Goal: Check status: Check status

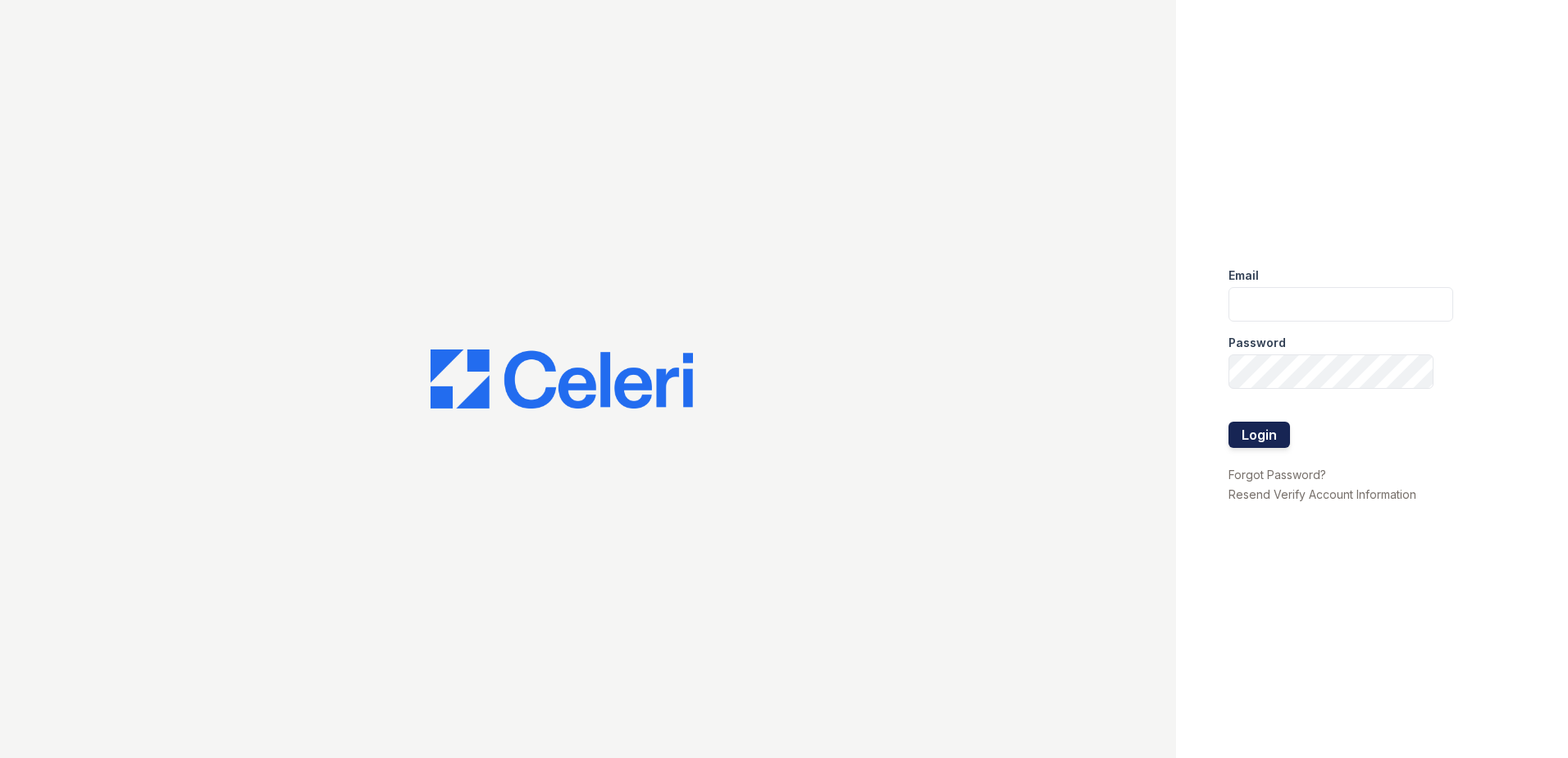
type input "[PERSON_NAME][EMAIL_ADDRESS][PERSON_NAME][DOMAIN_NAME]"
click at [1261, 432] on button "Login" at bounding box center [1259, 434] width 62 height 26
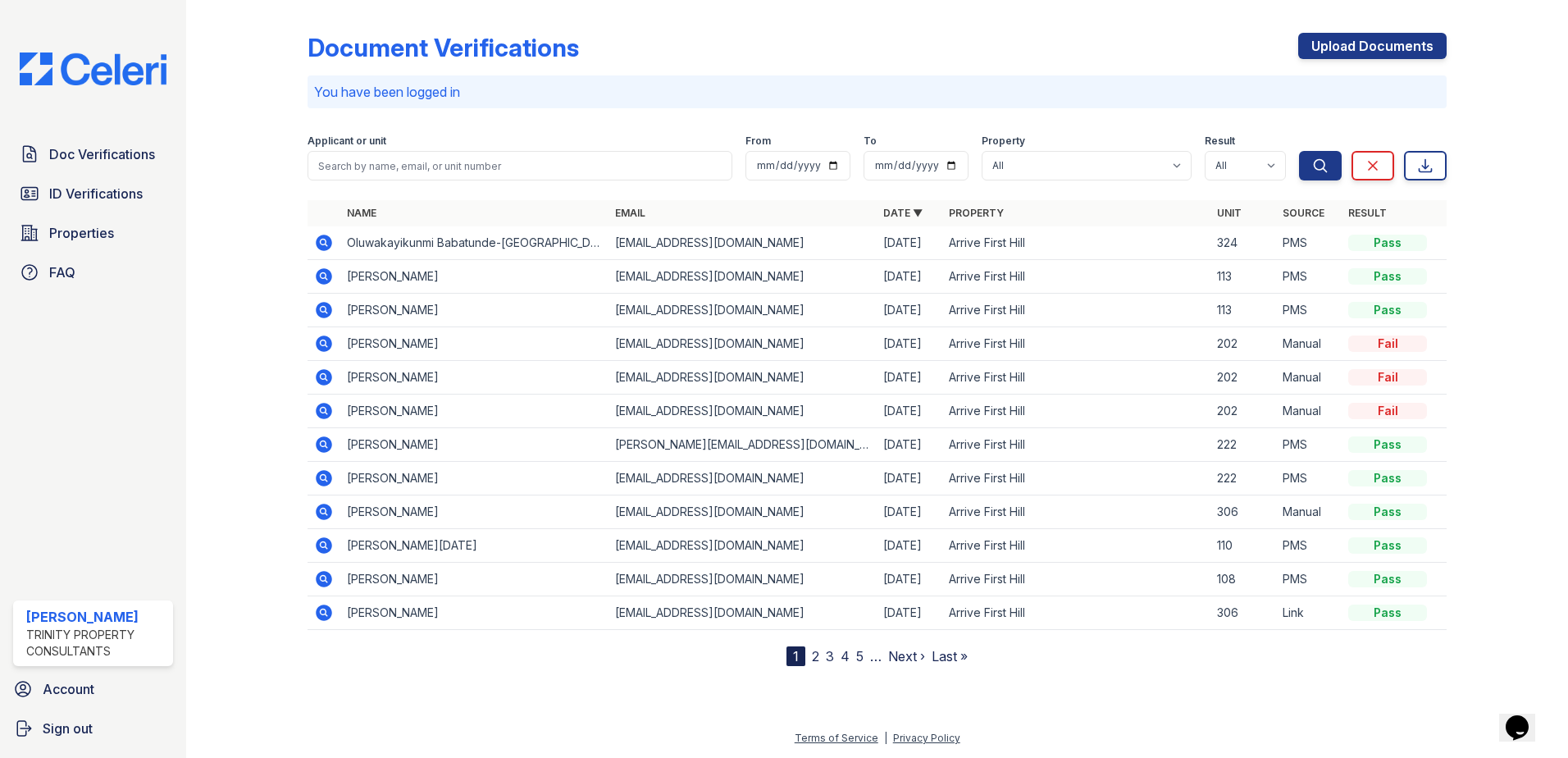
drag, startPoint x: 328, startPoint y: 247, endPoint x: 381, endPoint y: 267, distance: 56.6
click at [328, 247] on icon at bounding box center [324, 242] width 16 height 16
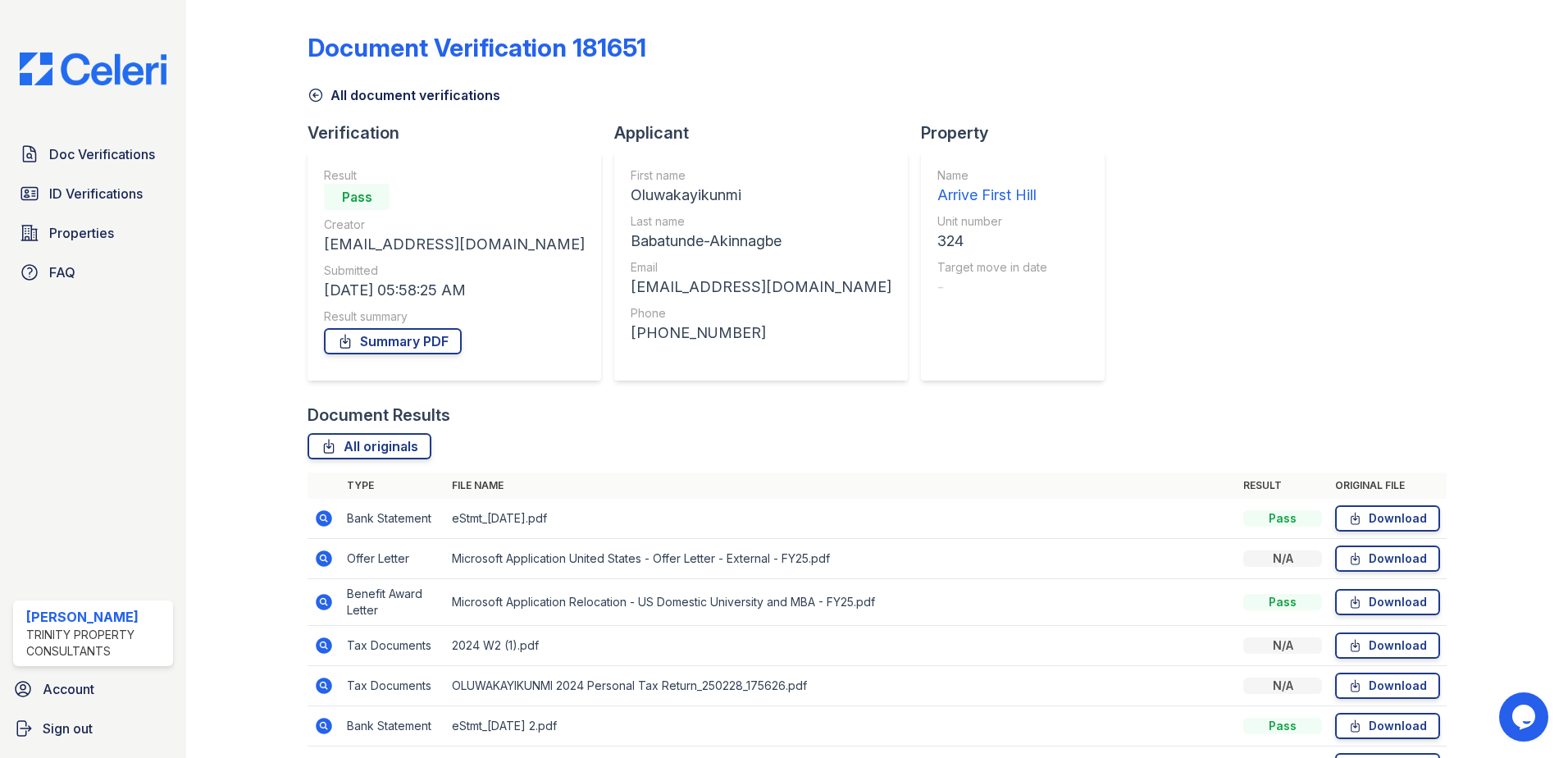
click at [378, 560] on td "Offer Letter" at bounding box center [392, 559] width 105 height 40
